Goal: Task Accomplishment & Management: Manage account settings

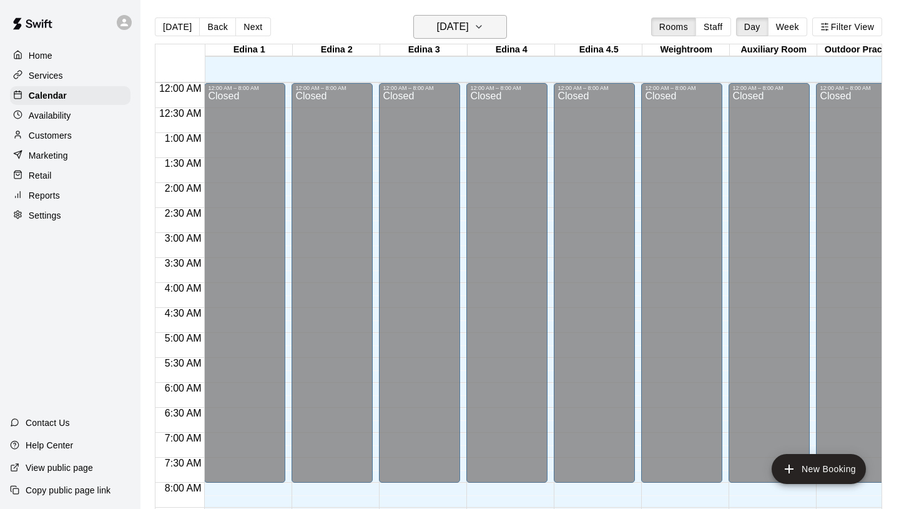
click at [469, 18] on h6 "[DATE]" at bounding box center [453, 26] width 32 height 17
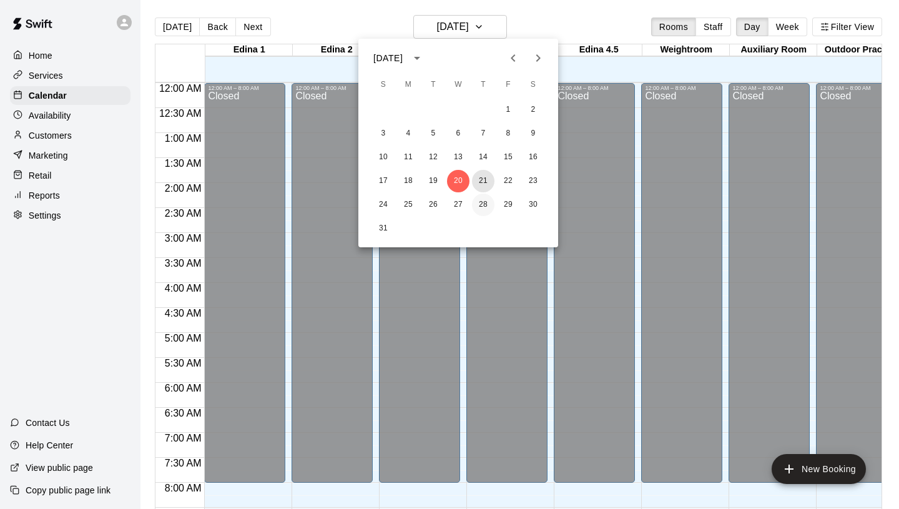
click at [482, 177] on button "21" at bounding box center [483, 181] width 22 height 22
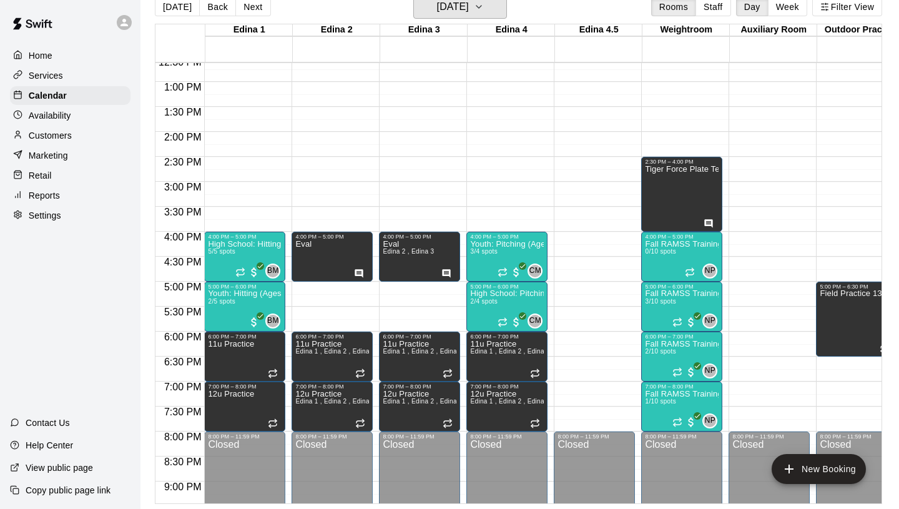
scroll to position [635, 0]
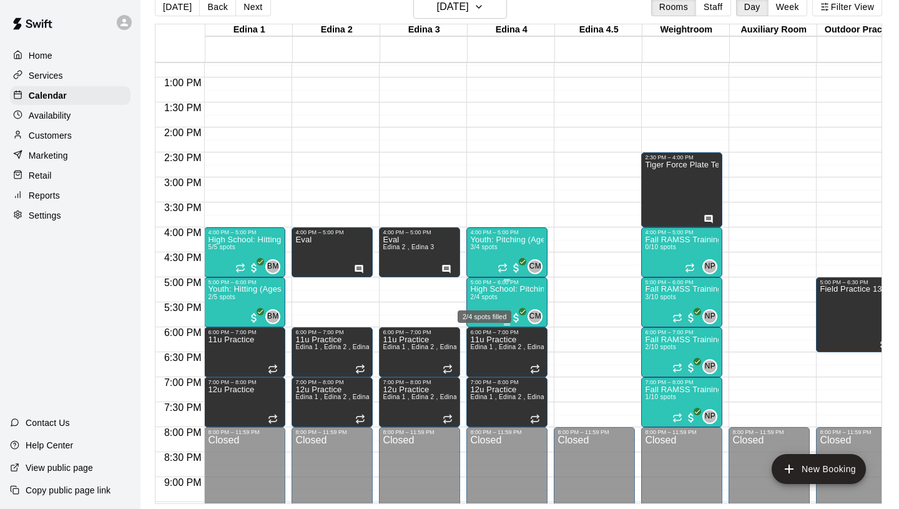
click at [491, 299] on span "2/4 spots" at bounding box center [483, 296] width 27 height 7
click at [482, 306] on div "2/4 spots filled" at bounding box center [484, 313] width 56 height 22
click at [474, 310] on icon "edit" at bounding box center [468, 313] width 11 height 11
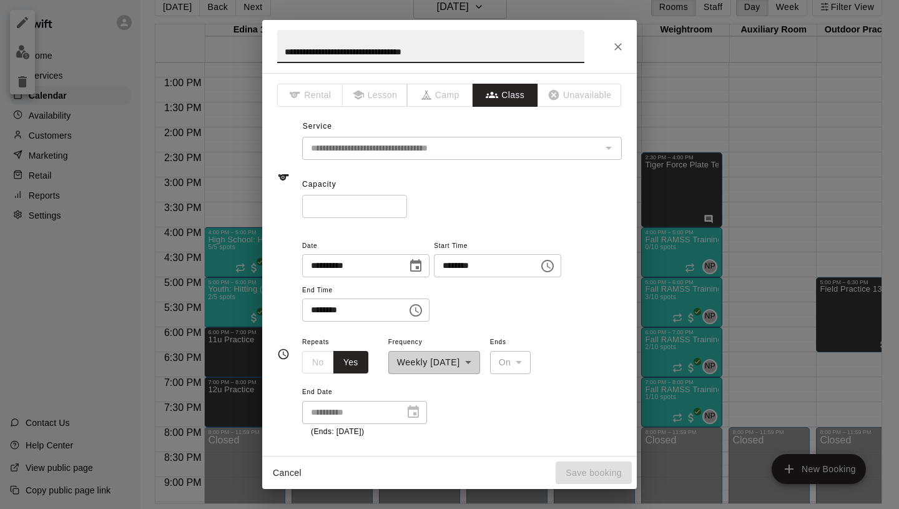
type input "**********"
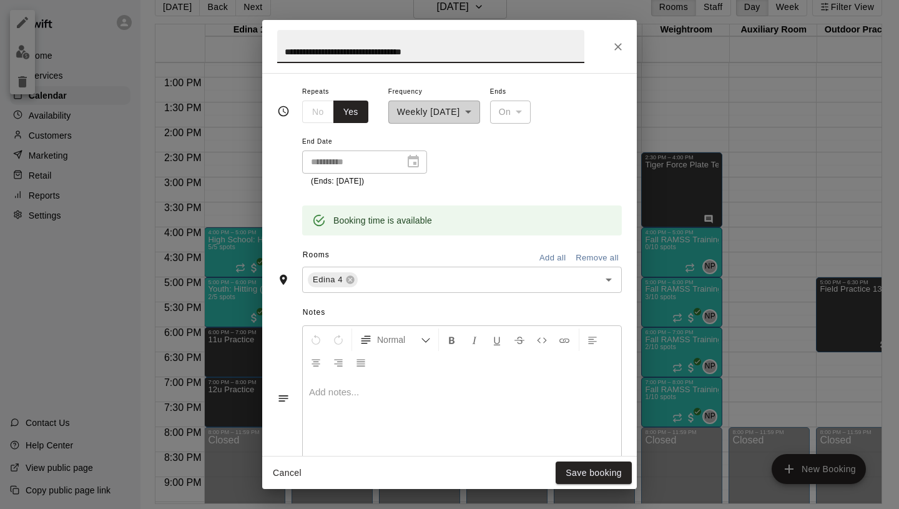
scroll to position [101, 0]
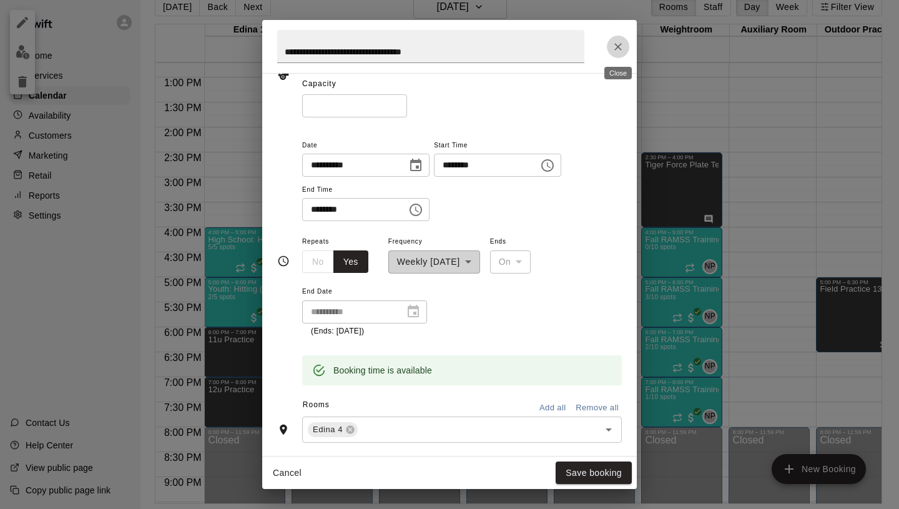
click at [618, 51] on icon "Close" at bounding box center [618, 47] width 12 height 12
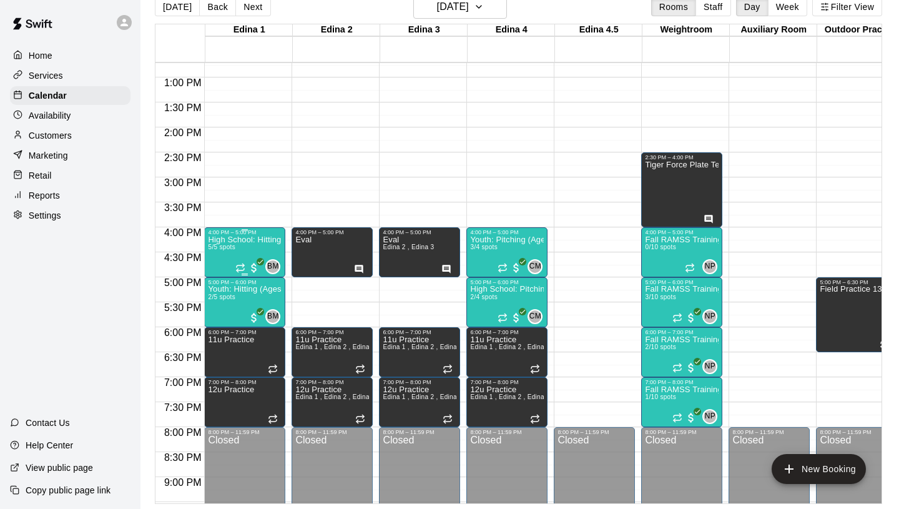
click at [240, 250] on div "High School: Hitting (Ages 14U-18U) 5/5 spots" at bounding box center [245, 489] width 74 height 509
click at [221, 246] on icon "edit" at bounding box center [220, 248] width 11 height 11
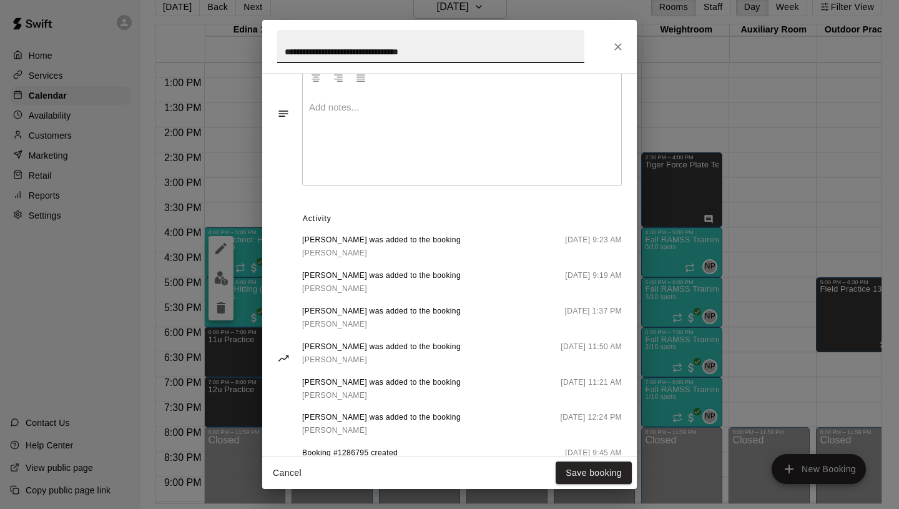
scroll to position [551, 0]
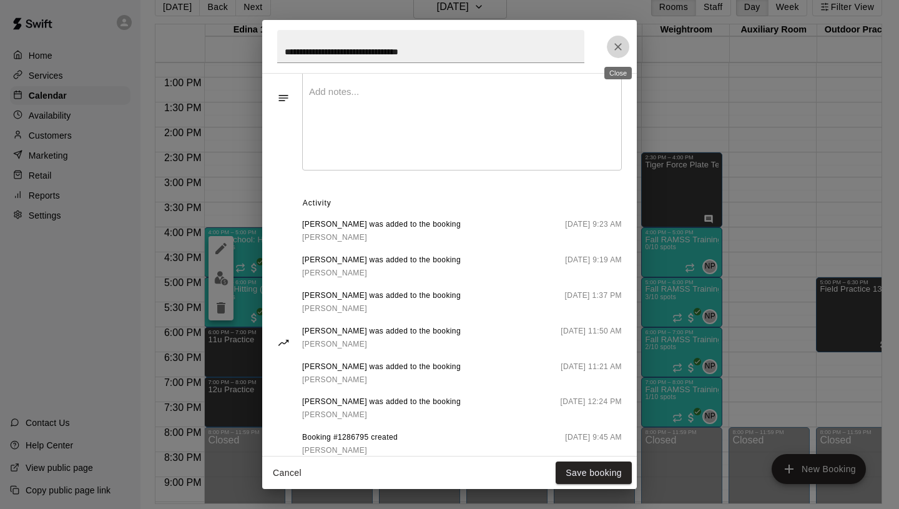
click at [617, 49] on icon "Close" at bounding box center [618, 47] width 12 height 12
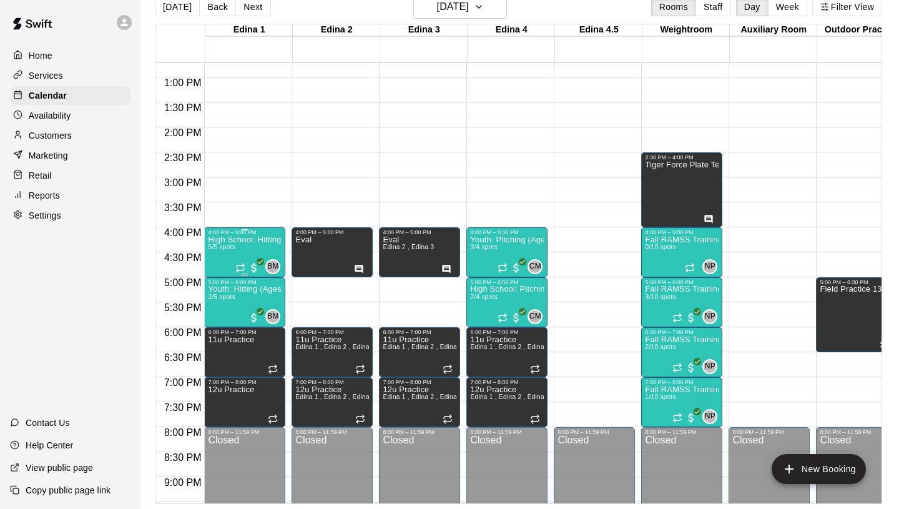
click at [240, 247] on div "High School: Hitting (Ages 14U-18U) 5/5 spots" at bounding box center [245, 489] width 74 height 509
click at [219, 282] on img "edit" at bounding box center [221, 278] width 14 height 14
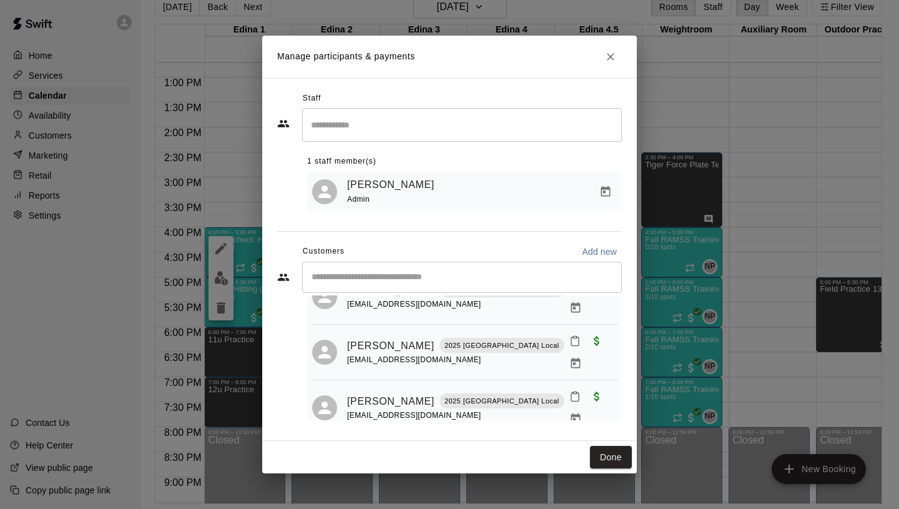
scroll to position [111, 0]
click at [580, 414] on icon "Manage bookings & payment" at bounding box center [575, 419] width 9 height 11
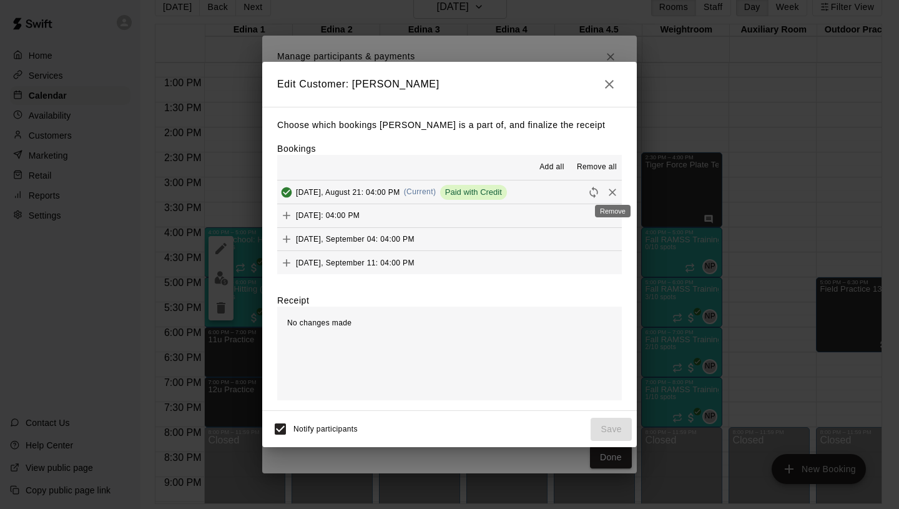
click at [616, 189] on icon "Remove" at bounding box center [612, 192] width 12 height 12
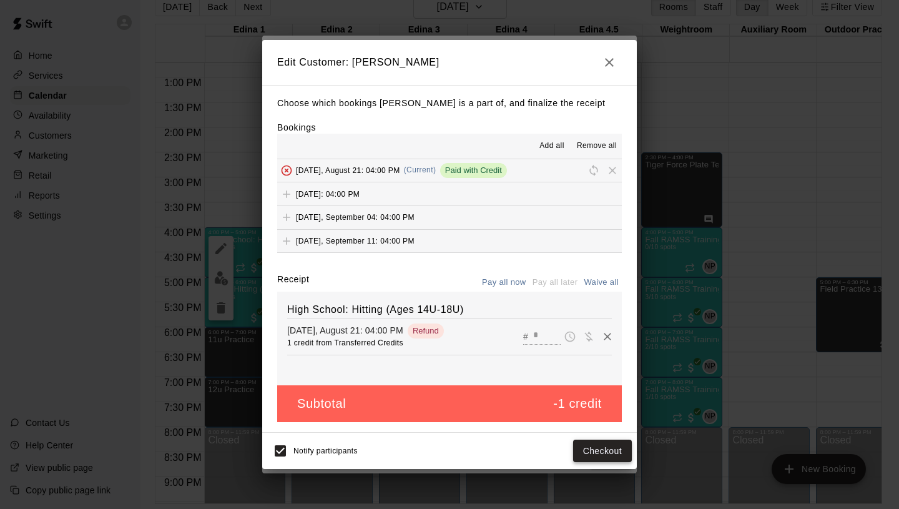
click at [596, 445] on button "Checkout" at bounding box center [602, 451] width 59 height 23
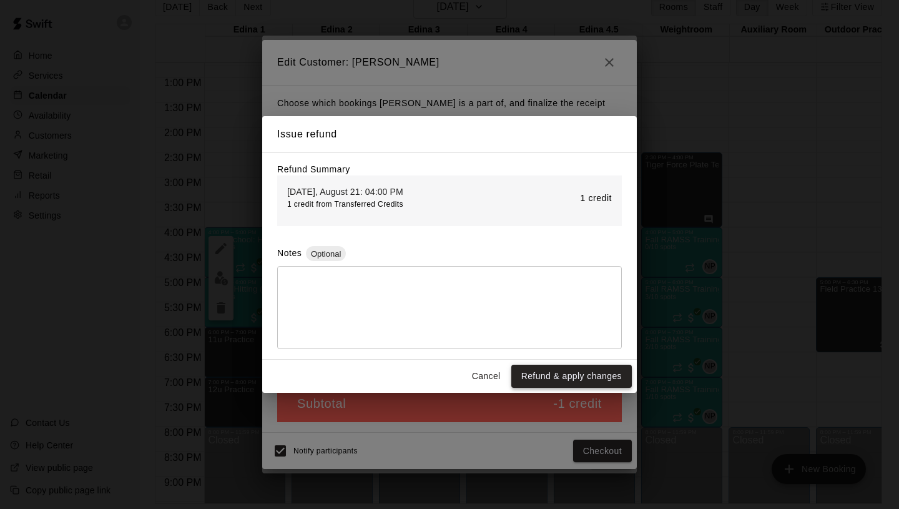
click at [576, 375] on button "Refund & apply changes" at bounding box center [571, 376] width 121 height 23
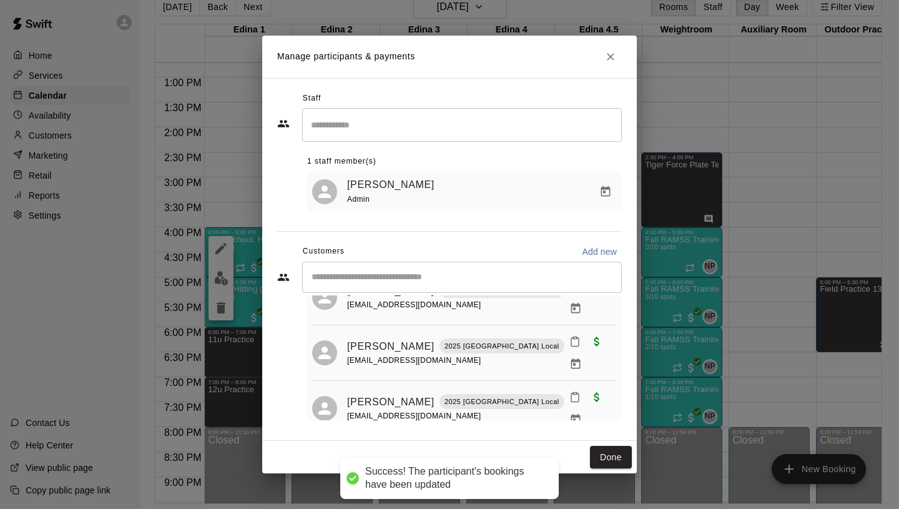
scroll to position [71, 0]
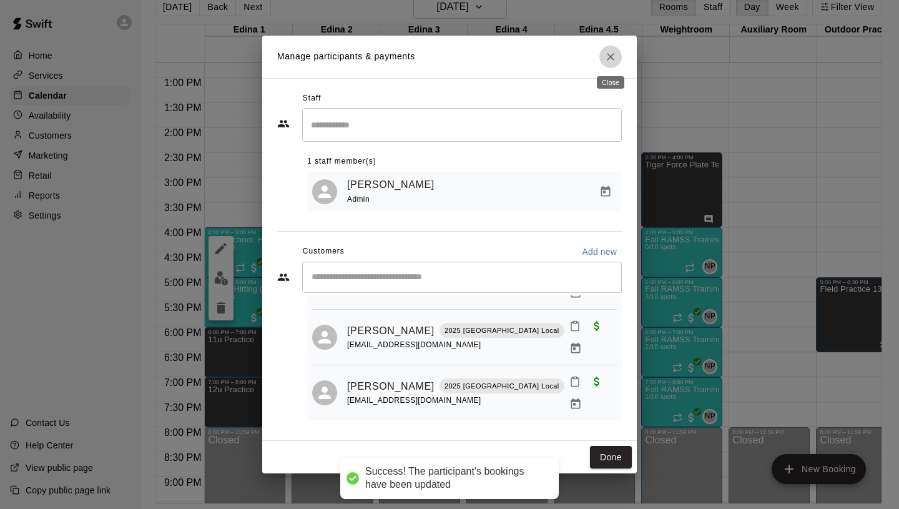
click at [609, 60] on icon "Close" at bounding box center [610, 57] width 12 height 12
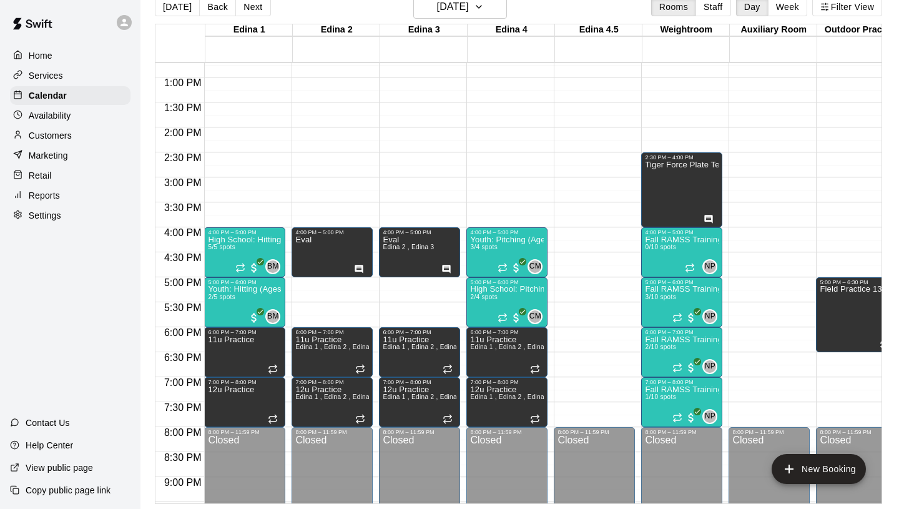
click at [36, 126] on div "Customers" at bounding box center [70, 135] width 121 height 19
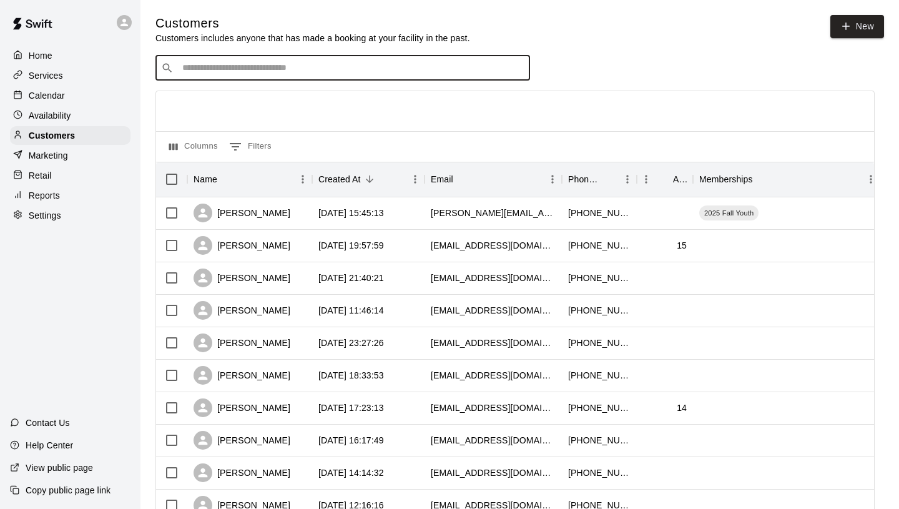
click at [360, 72] on input "Search customers by name or email" at bounding box center [352, 68] width 346 height 12
click at [255, 220] on div "[PERSON_NAME]" at bounding box center [242, 213] width 97 height 19
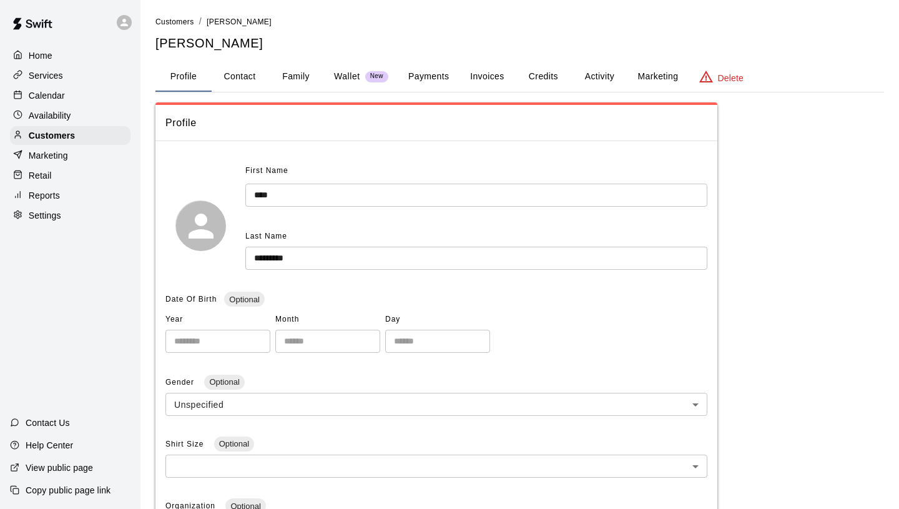
click at [303, 73] on button "Family" at bounding box center [296, 77] width 56 height 30
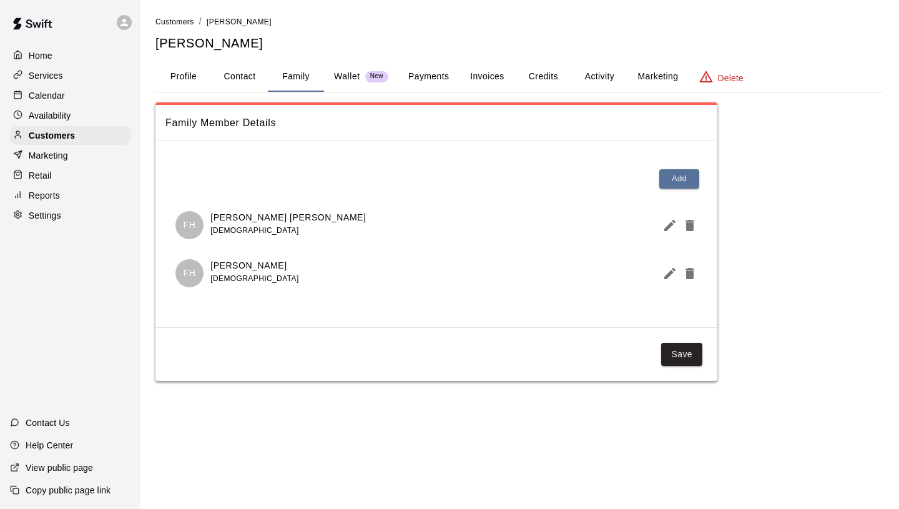
click at [408, 77] on button "Payments" at bounding box center [428, 77] width 61 height 30
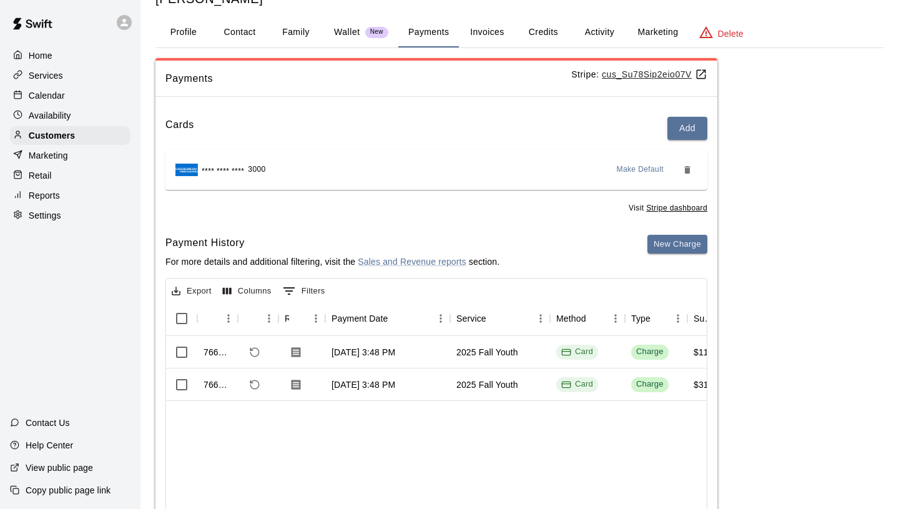
scroll to position [45, 0]
click at [74, 132] on p "Customers" at bounding box center [52, 135] width 46 height 12
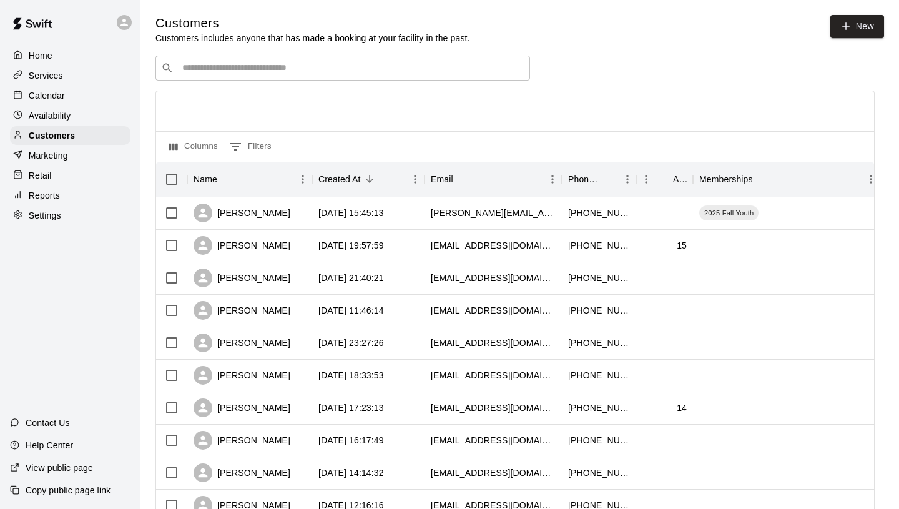
click at [202, 60] on div "​ ​" at bounding box center [342, 68] width 375 height 25
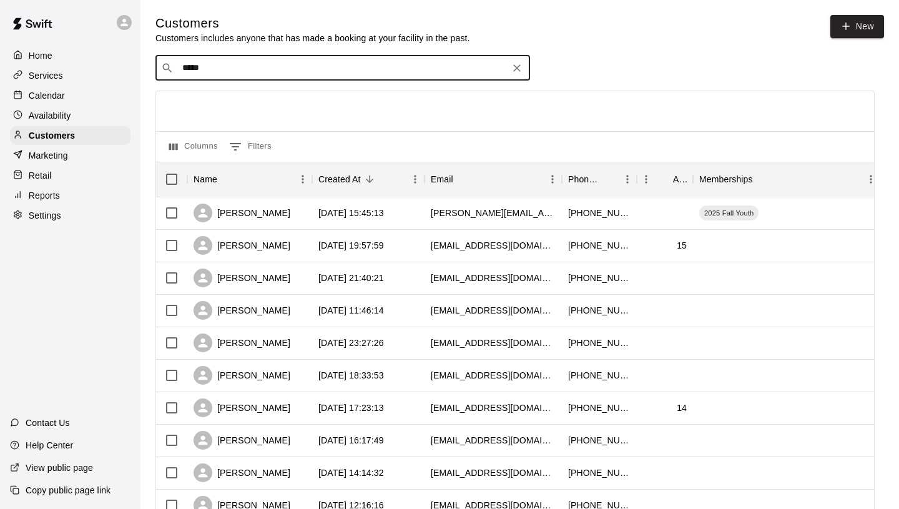
type input "******"
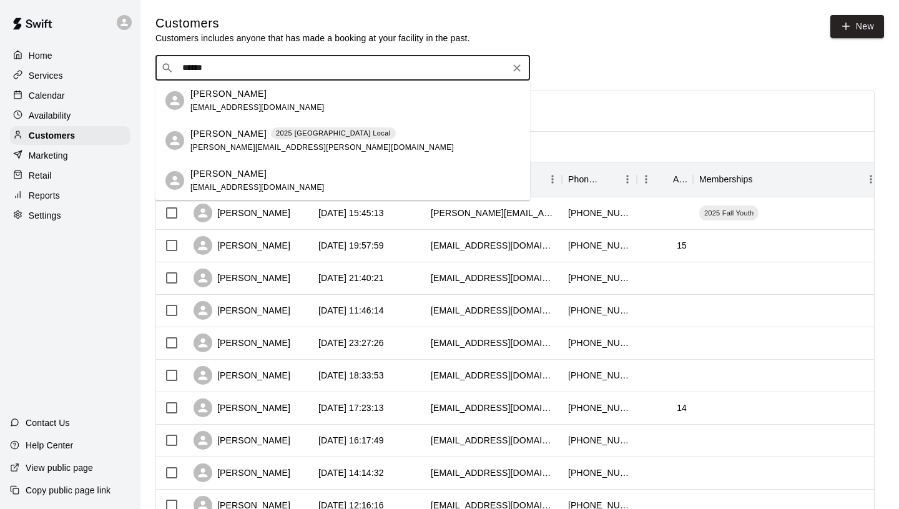
click at [247, 104] on span "[EMAIL_ADDRESS][DOMAIN_NAME]" at bounding box center [257, 107] width 134 height 9
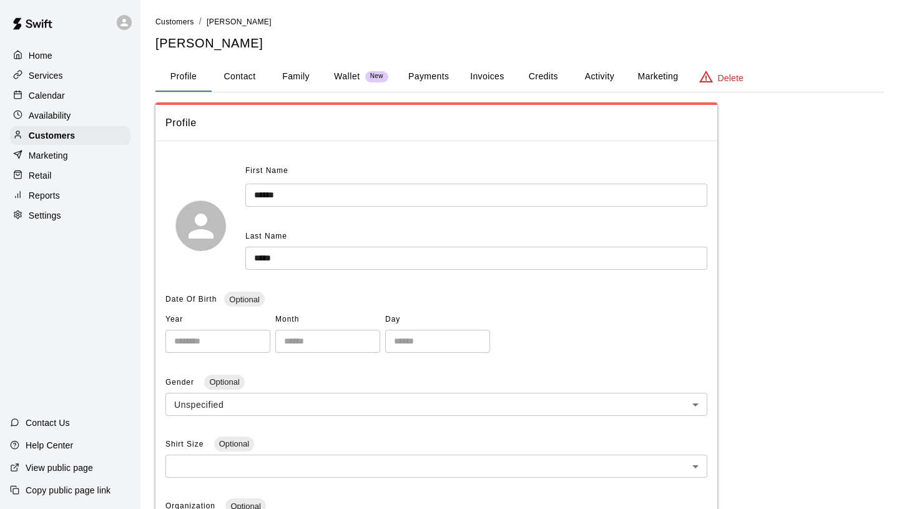
click at [423, 79] on button "Payments" at bounding box center [428, 77] width 61 height 30
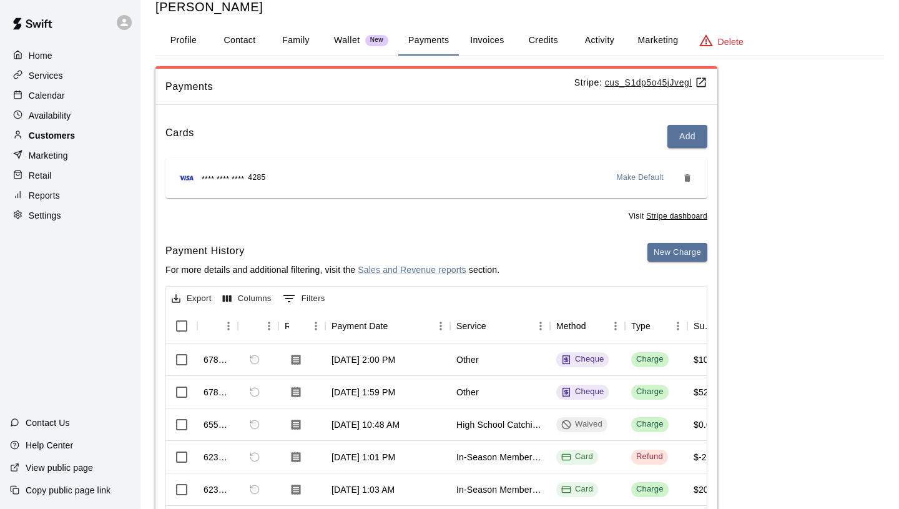
click at [114, 132] on div "Customers" at bounding box center [70, 135] width 121 height 19
